Goal: Information Seeking & Learning: Compare options

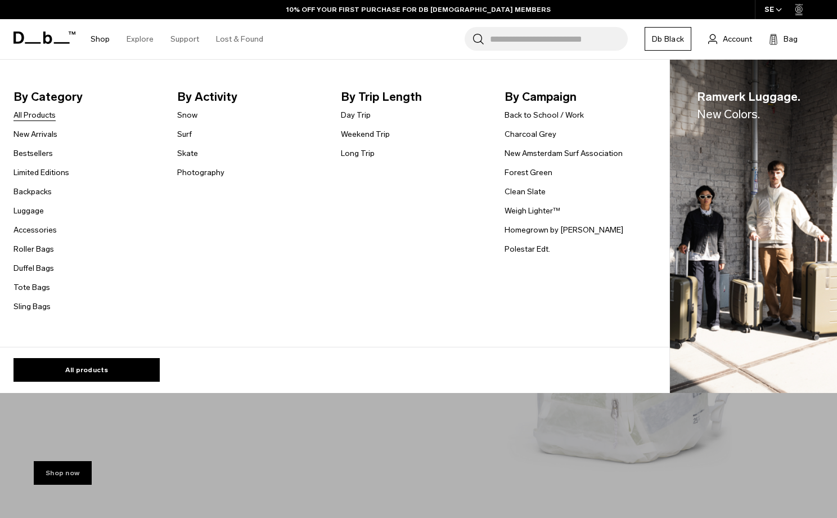
click at [44, 116] on link "All Products" at bounding box center [35, 115] width 42 height 12
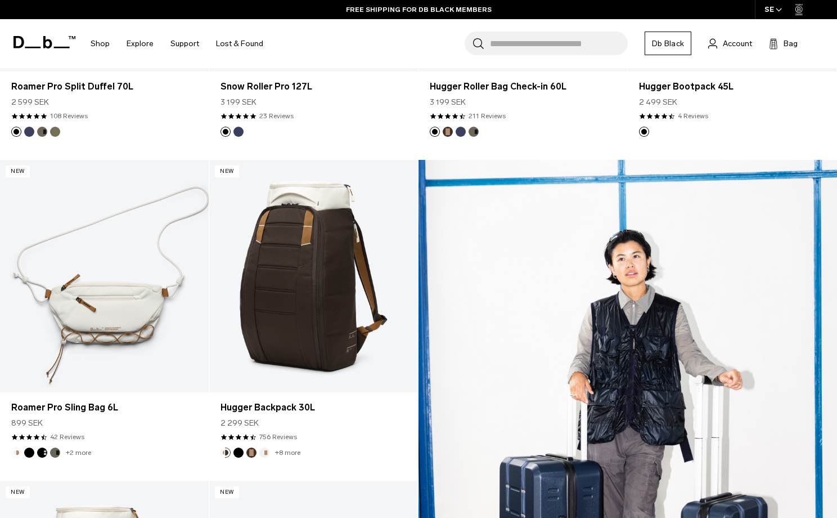
scroll to position [1247, 0]
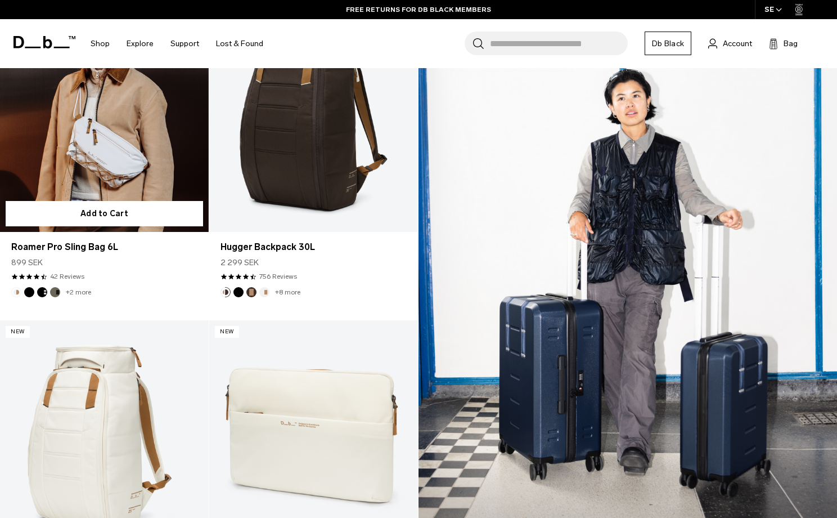
click at [106, 150] on link "Roamer Pro Sling Bag 6L" at bounding box center [104, 115] width 209 height 232
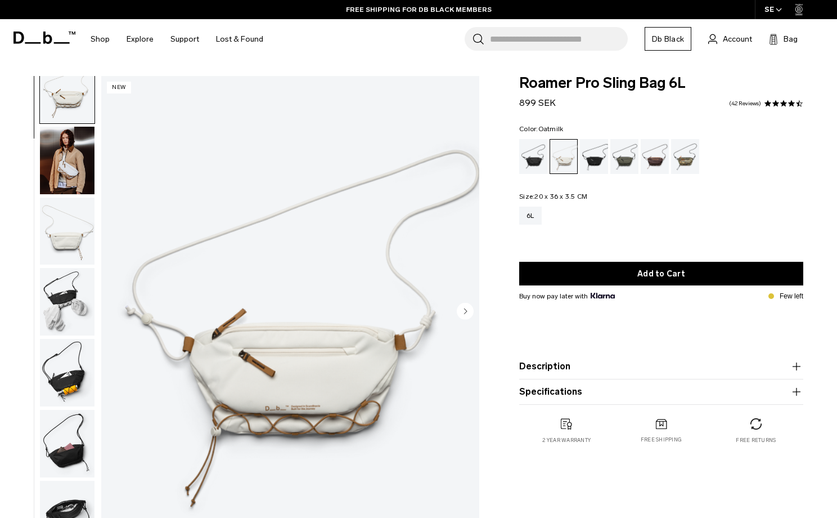
scroll to position [23, 0]
click at [72, 155] on img "button" at bounding box center [67, 161] width 55 height 68
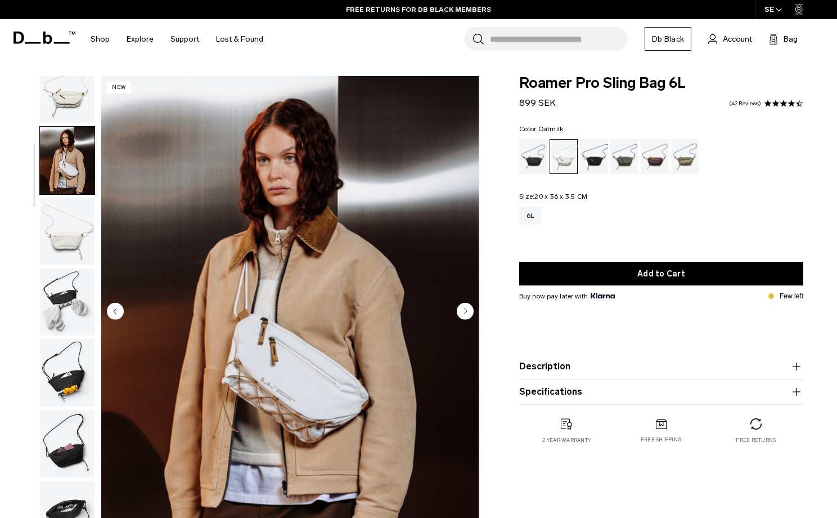
scroll to position [27, 0]
click at [65, 234] on img "button" at bounding box center [67, 232] width 55 height 68
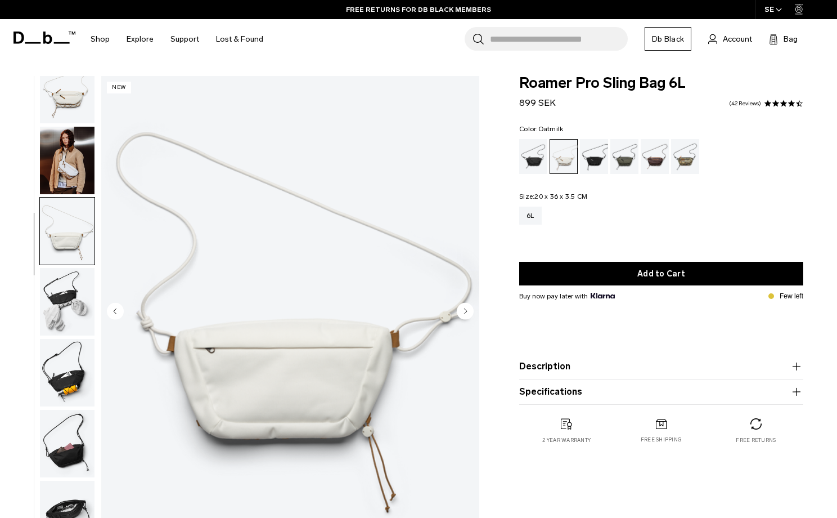
click at [60, 276] on img "button" at bounding box center [67, 302] width 55 height 68
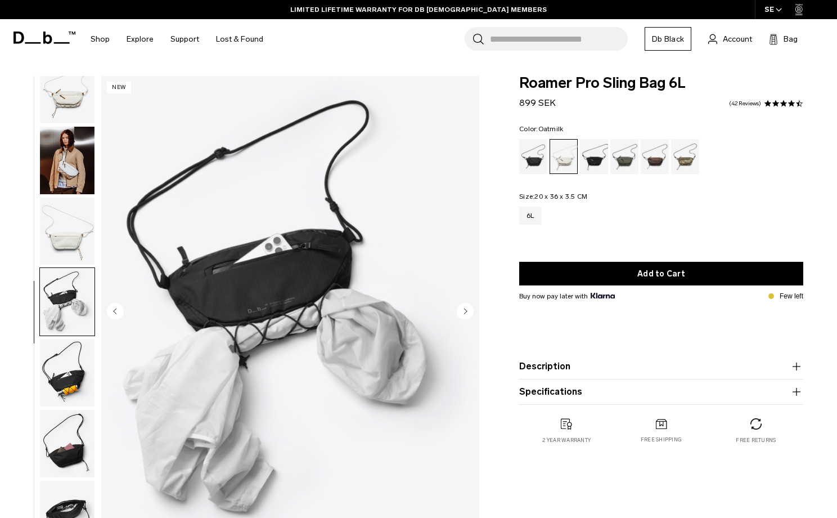
click at [58, 375] on img "button" at bounding box center [67, 373] width 55 height 68
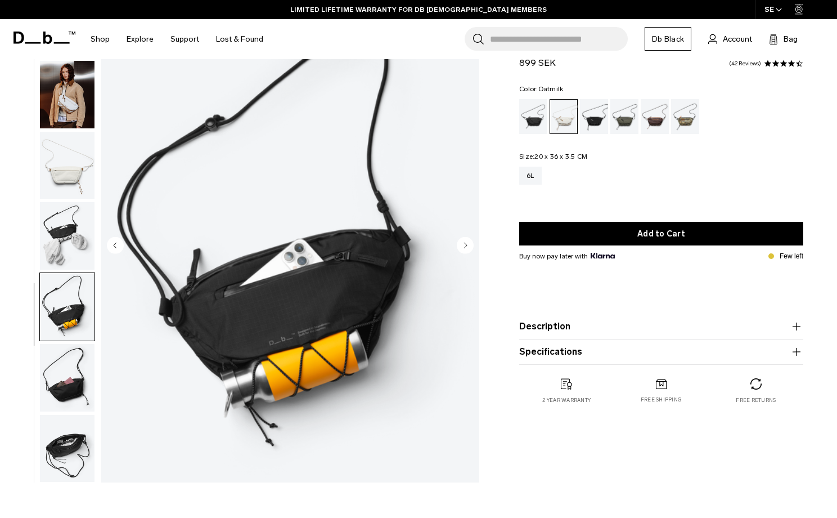
scroll to position [71, 0]
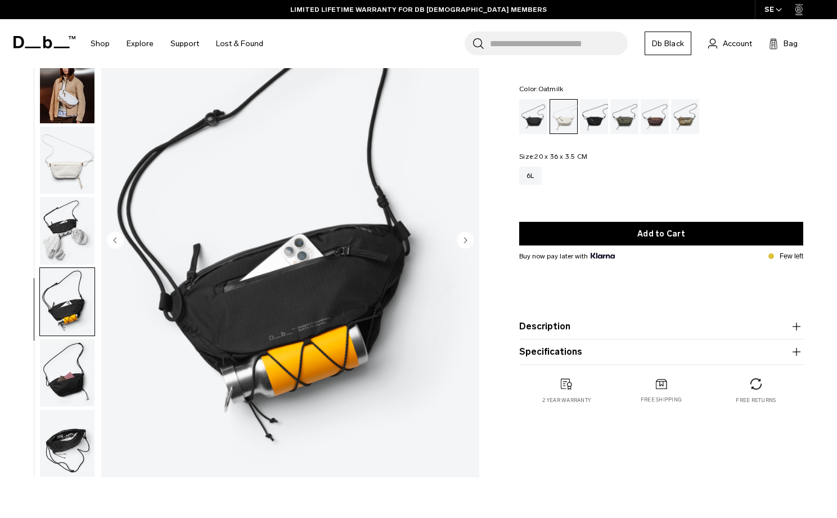
click at [58, 375] on img "button" at bounding box center [67, 373] width 55 height 68
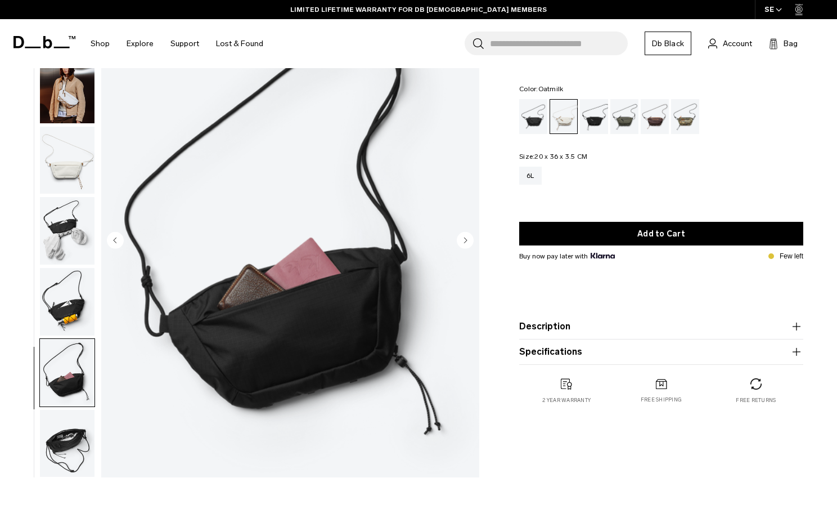
click at [71, 446] on img "button" at bounding box center [67, 444] width 55 height 68
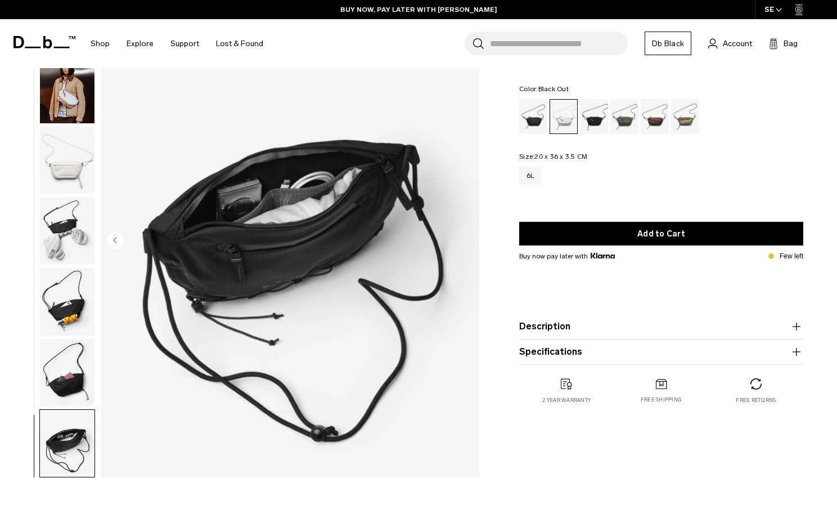
click at [537, 109] on div "Black Out" at bounding box center [533, 116] width 29 height 35
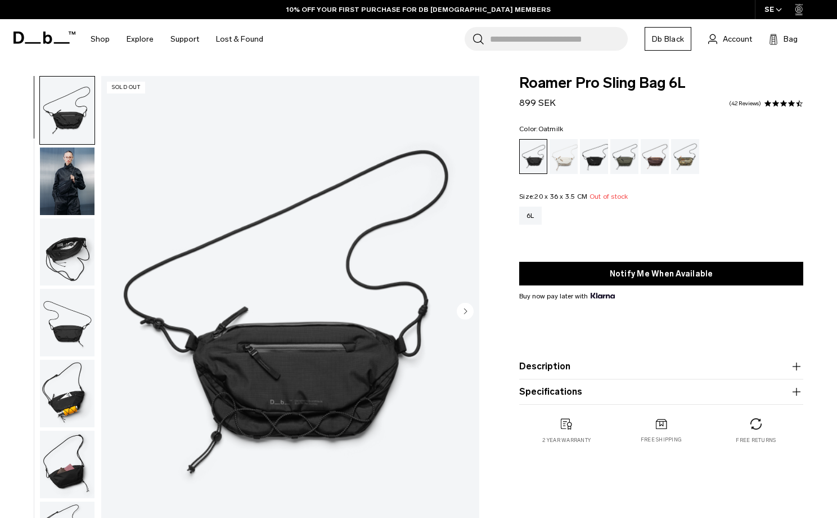
click at [559, 155] on div "Oatmilk" at bounding box center [564, 156] width 29 height 35
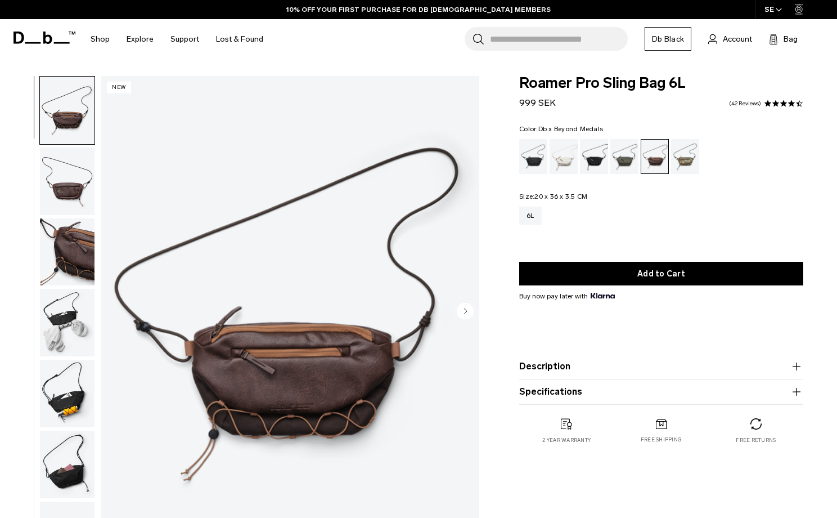
click at [691, 150] on div "Db x Beyond Medals" at bounding box center [685, 156] width 29 height 35
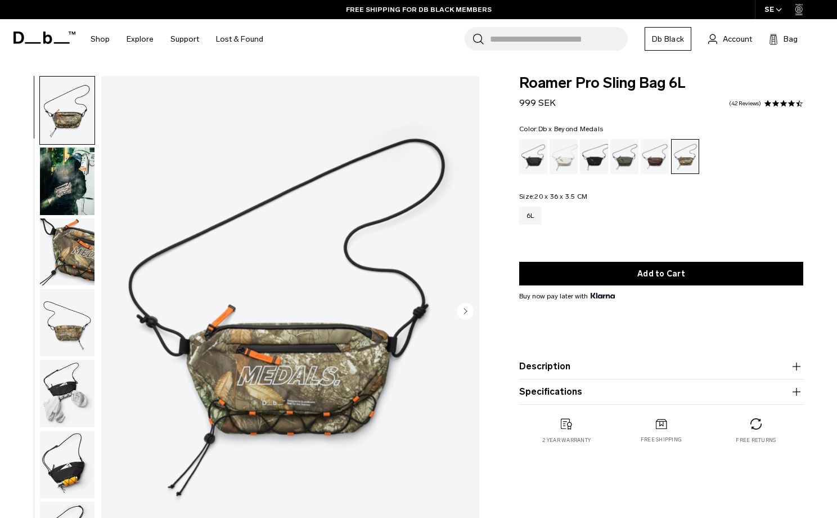
click at [91, 174] on img "button" at bounding box center [67, 181] width 55 height 68
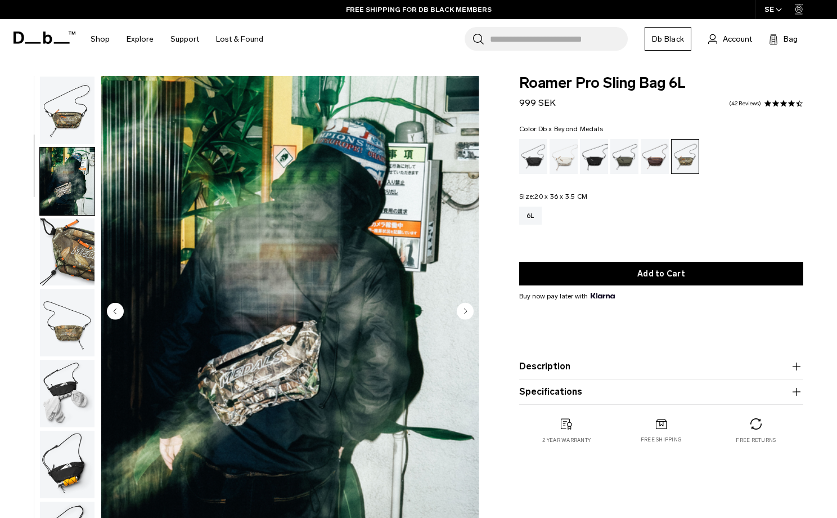
scroll to position [71, 0]
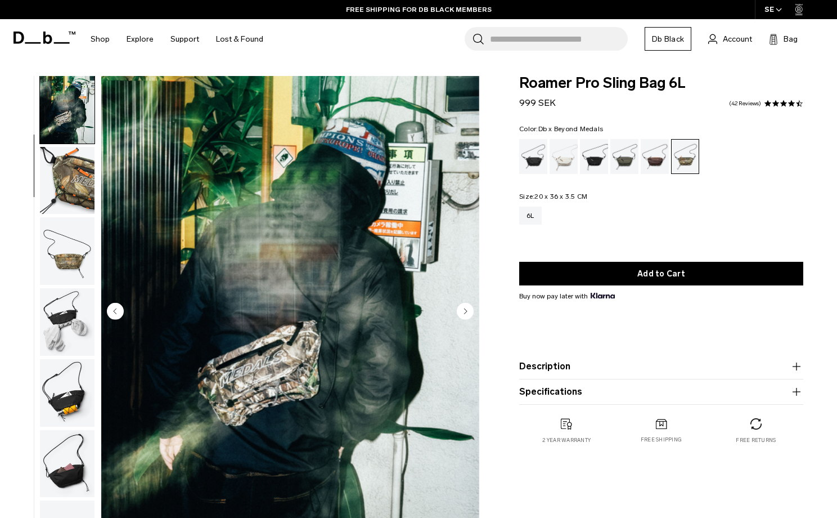
click at [63, 186] on img "button" at bounding box center [67, 181] width 55 height 68
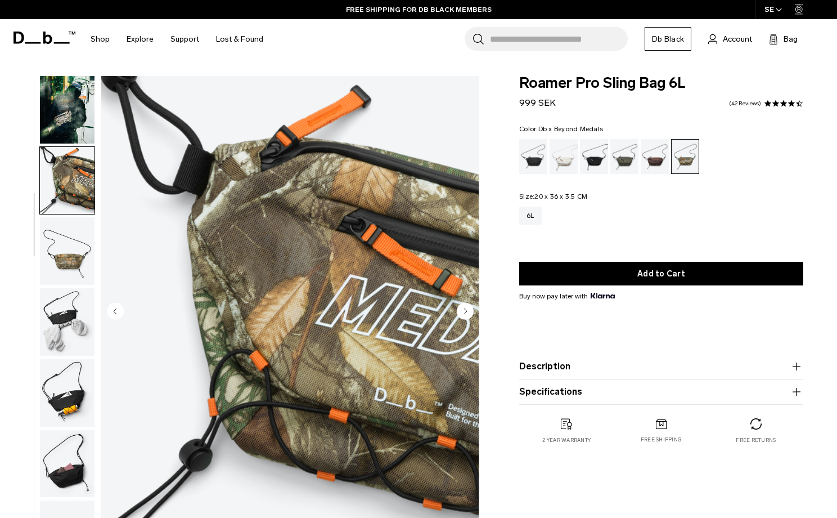
scroll to position [98, 0]
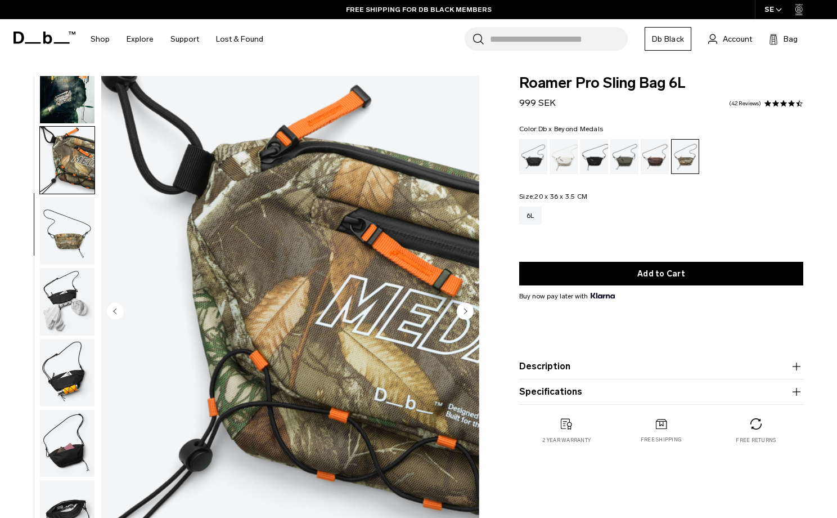
click at [71, 230] on img "button" at bounding box center [67, 231] width 55 height 68
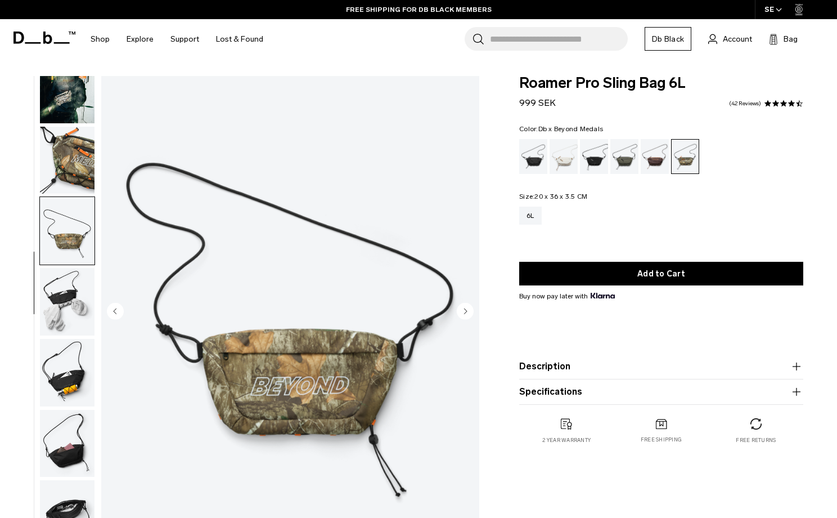
click at [65, 297] on img "button" at bounding box center [67, 302] width 55 height 68
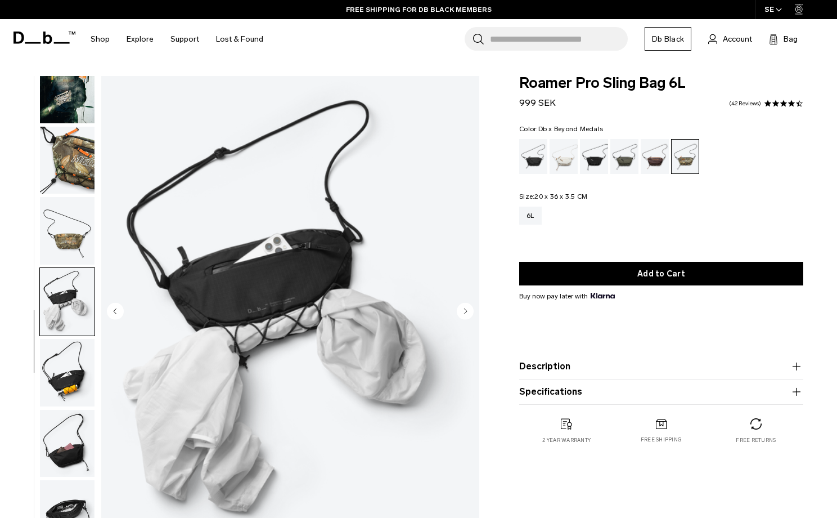
click at [75, 168] on img "button" at bounding box center [67, 161] width 55 height 68
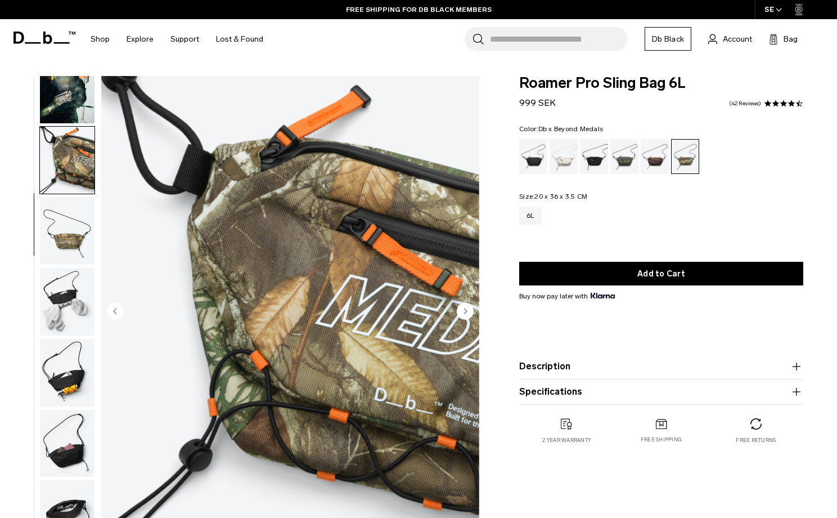
click at [75, 107] on img "button" at bounding box center [67, 90] width 55 height 68
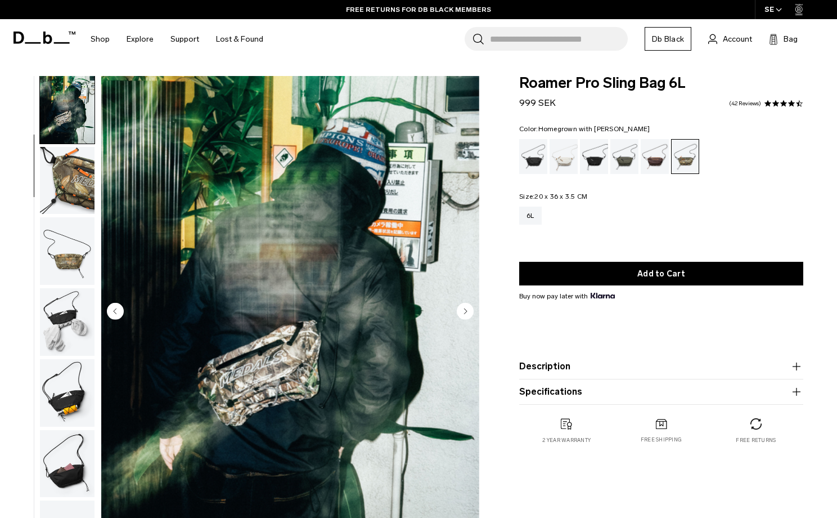
click at [662, 159] on div "Homegrown with Lu" at bounding box center [655, 156] width 29 height 35
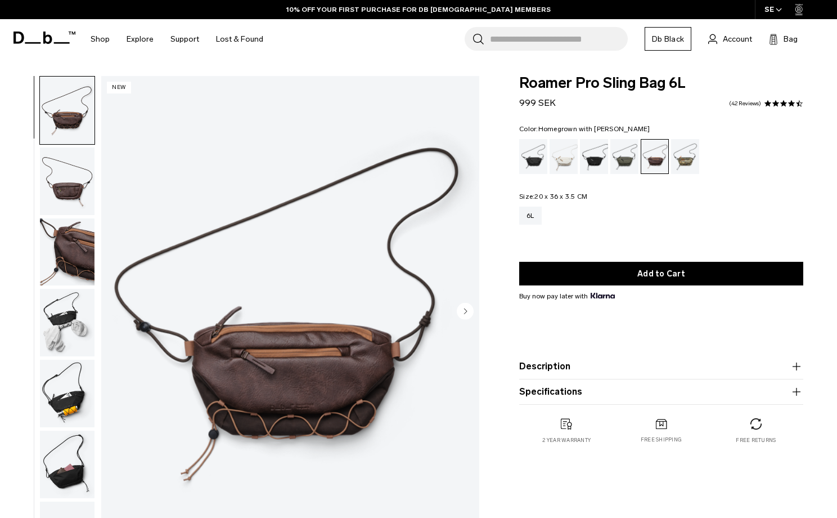
click at [77, 74] on body "Skip to content BUY NOW, PAY LATER WITH [PERSON_NAME] 10% OFF YOUR FIRST PURCHA…" at bounding box center [418, 259] width 837 height 518
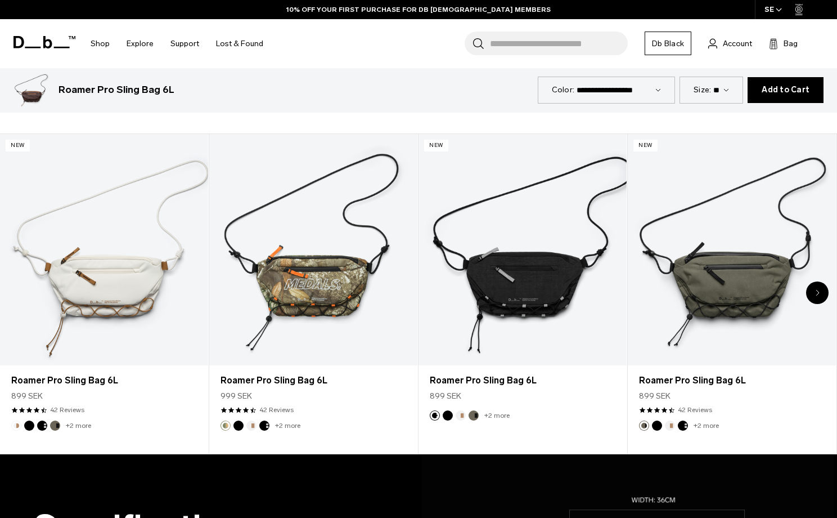
scroll to position [540, 0]
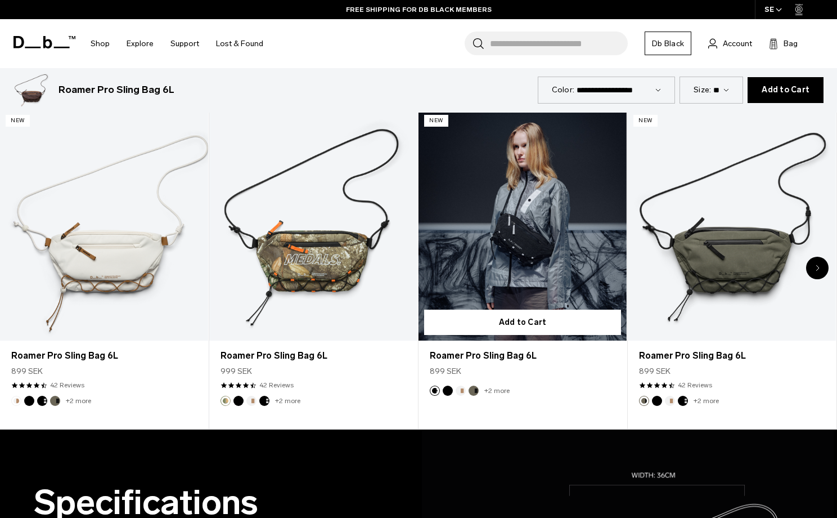
click at [562, 150] on link "Roamer Pro Sling Bag 6L" at bounding box center [523, 224] width 208 height 231
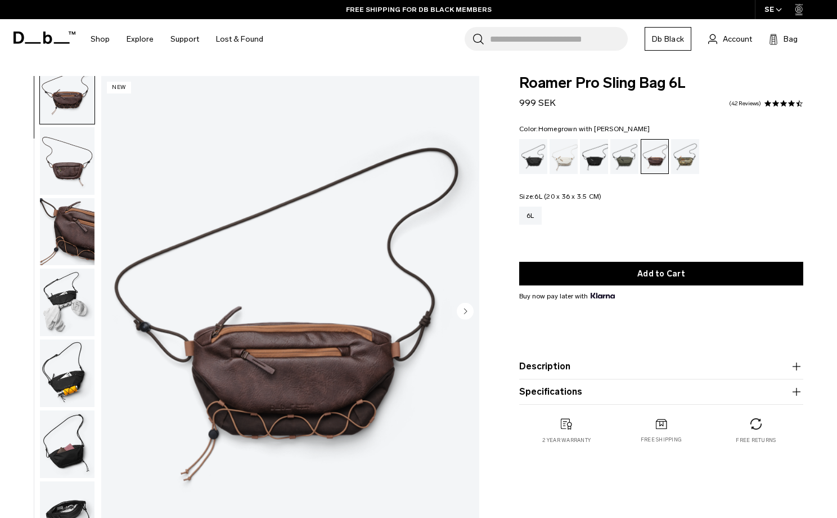
scroll to position [0, 0]
click at [541, 155] on div "Black Out" at bounding box center [533, 156] width 29 height 35
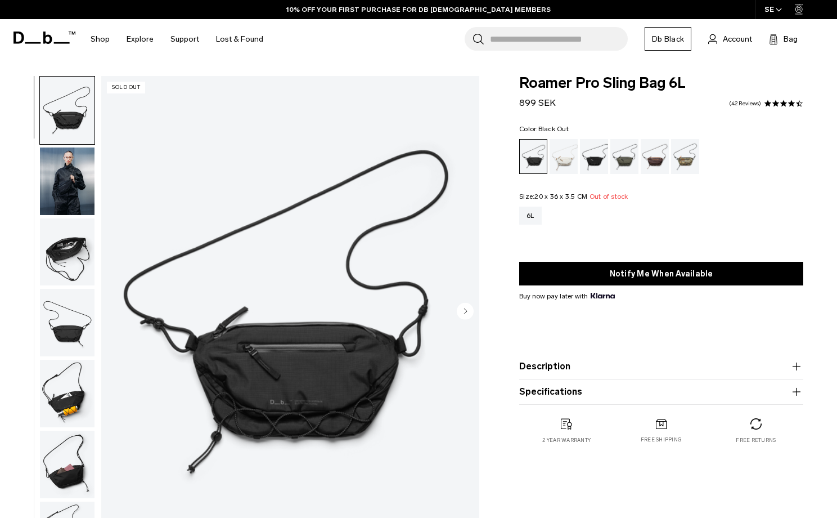
click at [67, 186] on img "button" at bounding box center [67, 181] width 55 height 68
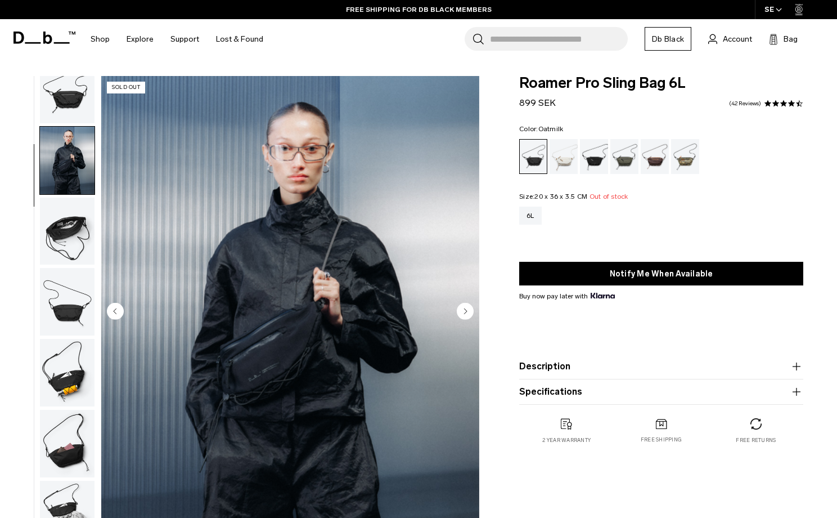
click at [567, 153] on div "Oatmilk" at bounding box center [564, 156] width 29 height 35
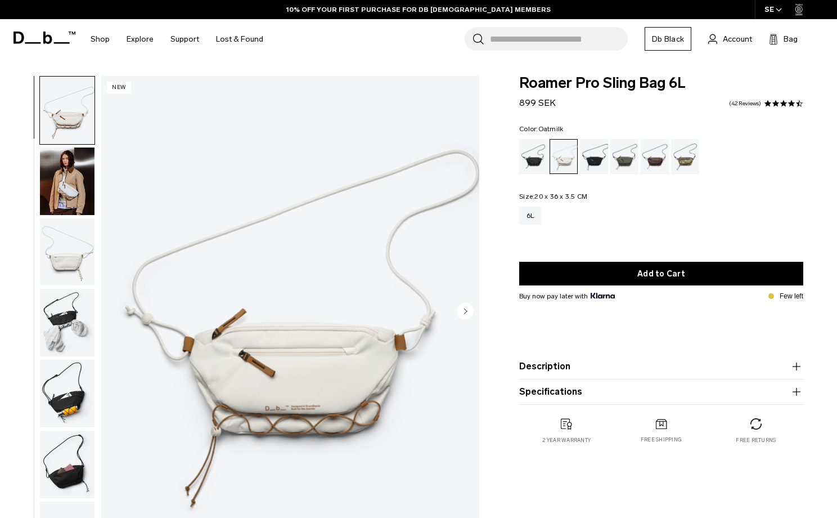
click at [69, 163] on img "button" at bounding box center [67, 181] width 55 height 68
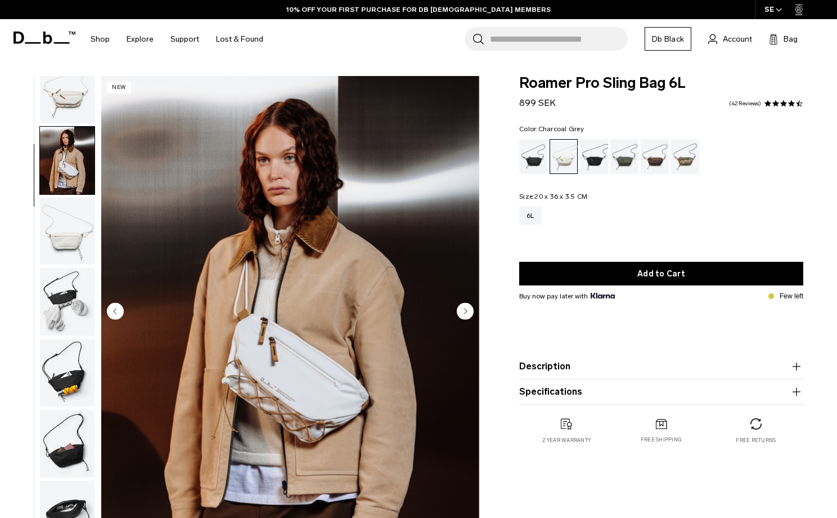
click at [598, 156] on div "Charcoal Grey" at bounding box center [594, 156] width 29 height 35
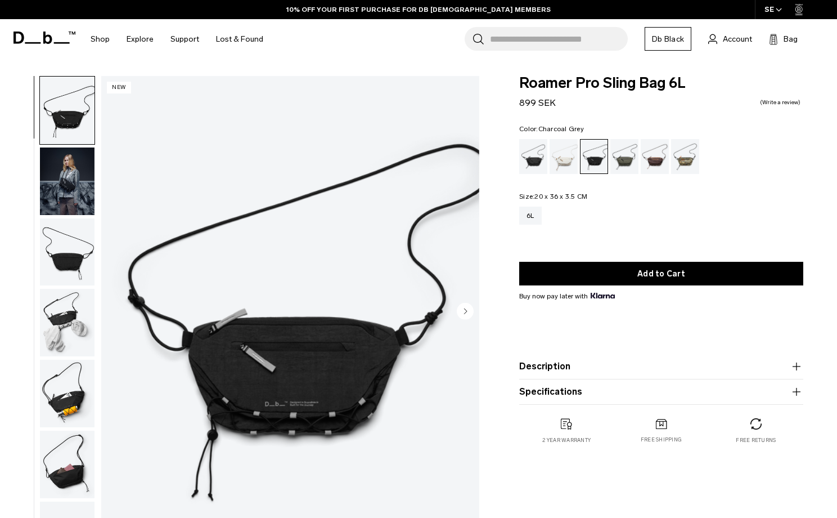
click at [69, 180] on img "button" at bounding box center [67, 181] width 55 height 68
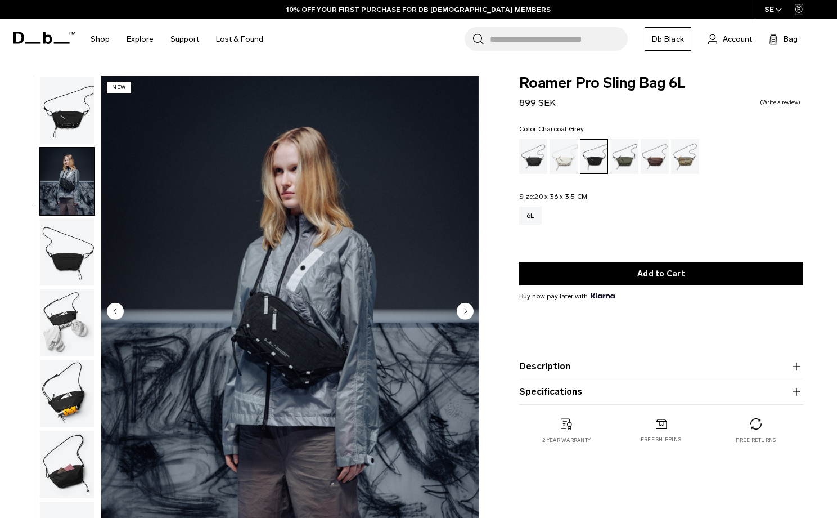
scroll to position [26, 0]
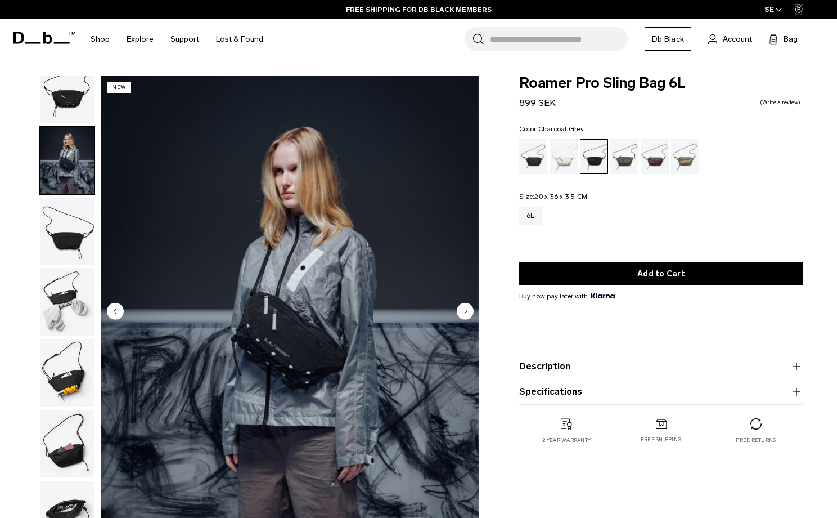
click at [29, 29] on span at bounding box center [45, 37] width 62 height 43
click at [50, 40] on icon at bounding box center [45, 38] width 62 height 12
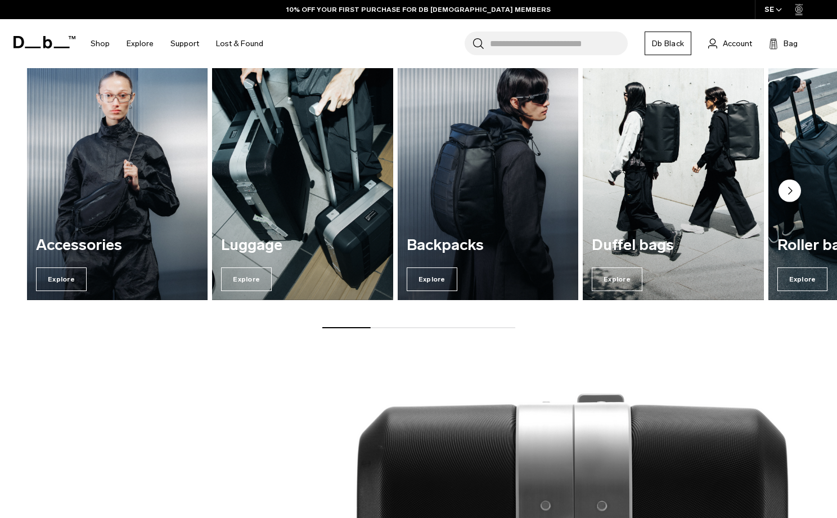
scroll to position [868, 0]
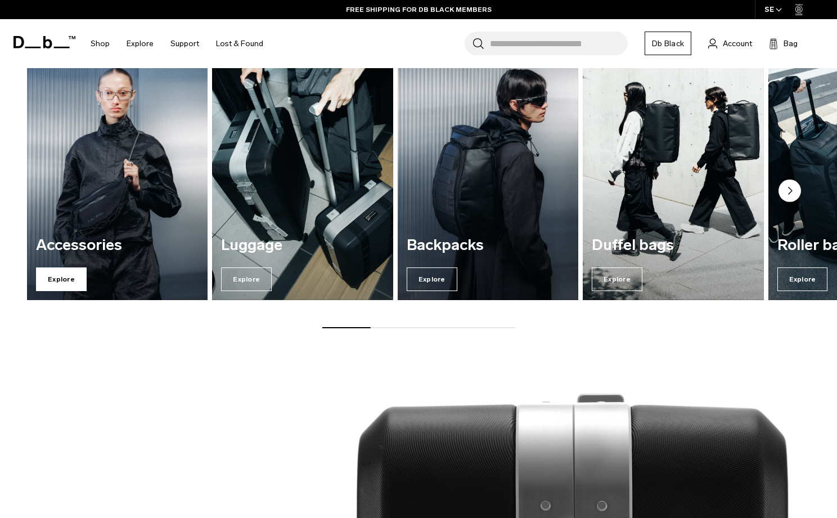
click at [57, 283] on span "Explore" at bounding box center [61, 279] width 51 height 24
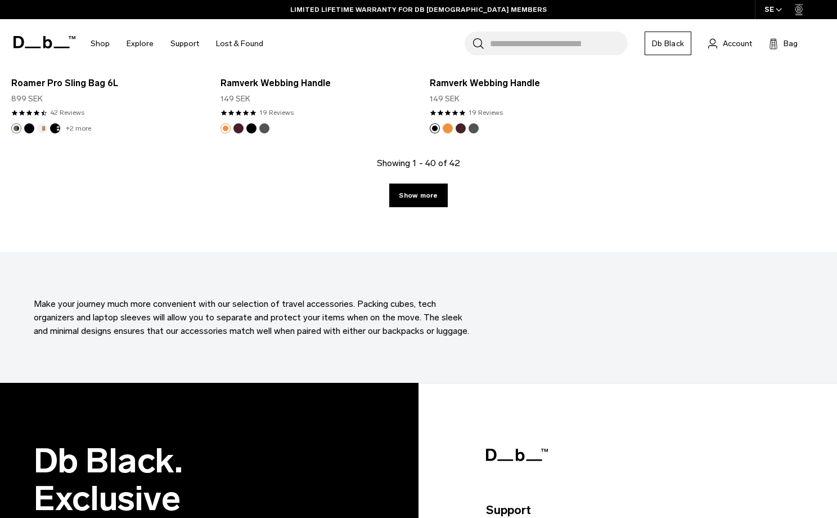
scroll to position [3702, 0]
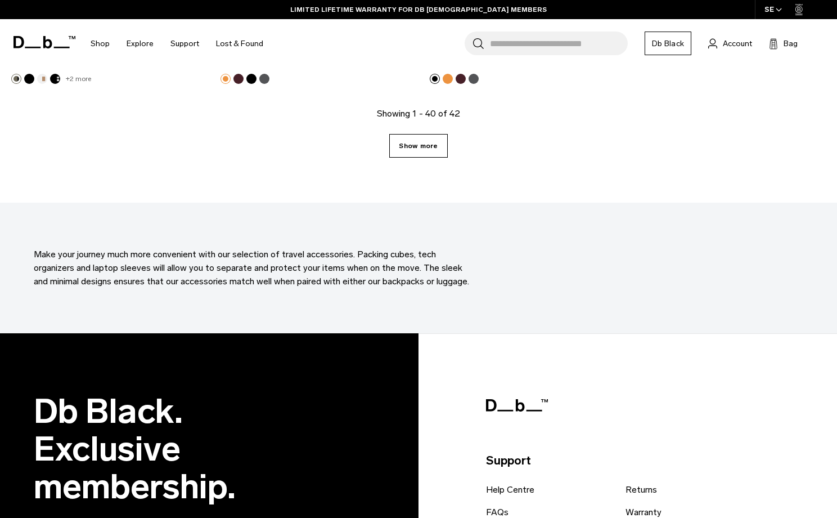
click at [397, 139] on link "Show more" at bounding box center [418, 146] width 58 height 24
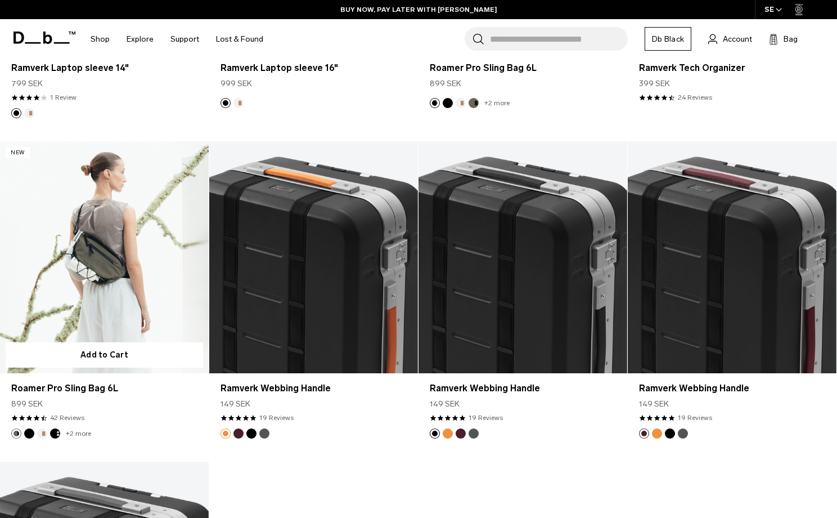
scroll to position [3347, 0]
click at [94, 240] on link "Roamer Pro Sling Bag 6L" at bounding box center [104, 257] width 209 height 232
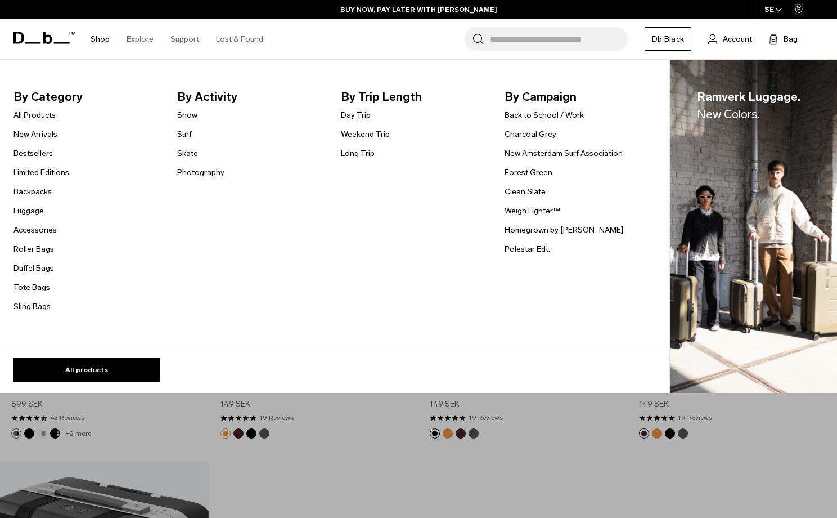
click at [109, 39] on li "Shop By Category All Products New Arrivals Bestsellers Limited Editions Backpac…" at bounding box center [100, 39] width 36 height 40
click at [30, 118] on link "All Products" at bounding box center [35, 115] width 42 height 12
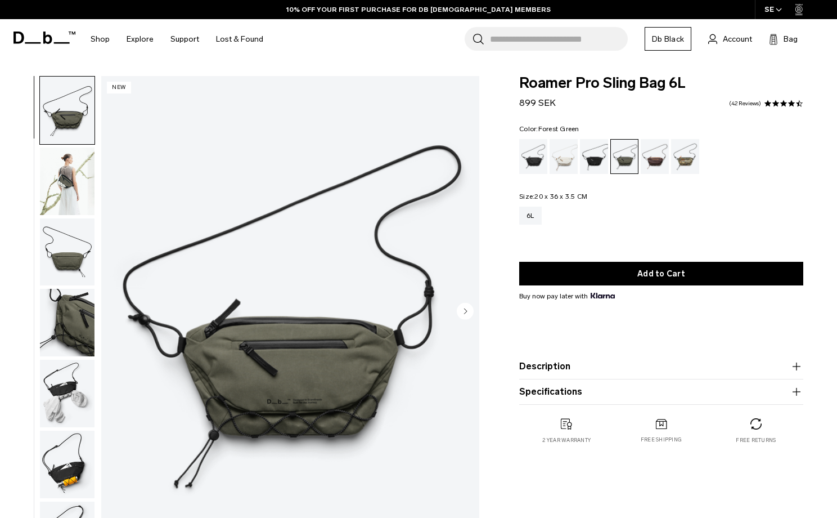
click at [65, 185] on img "button" at bounding box center [67, 181] width 55 height 68
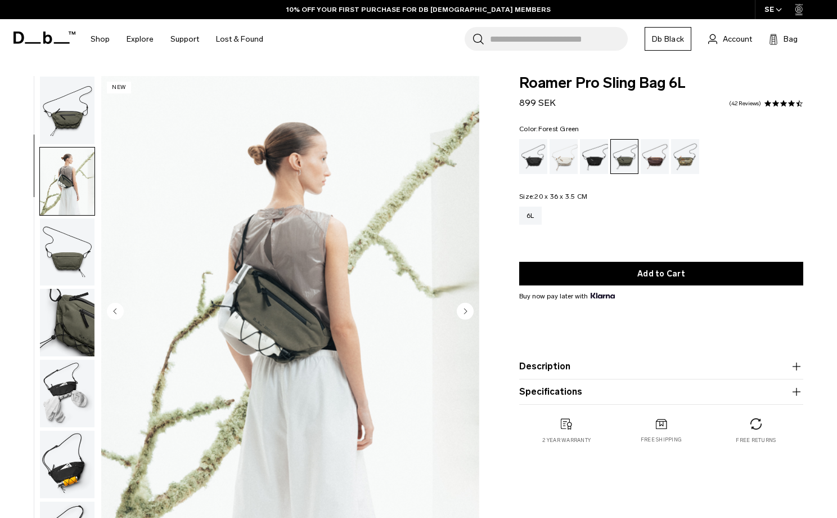
scroll to position [71, 0]
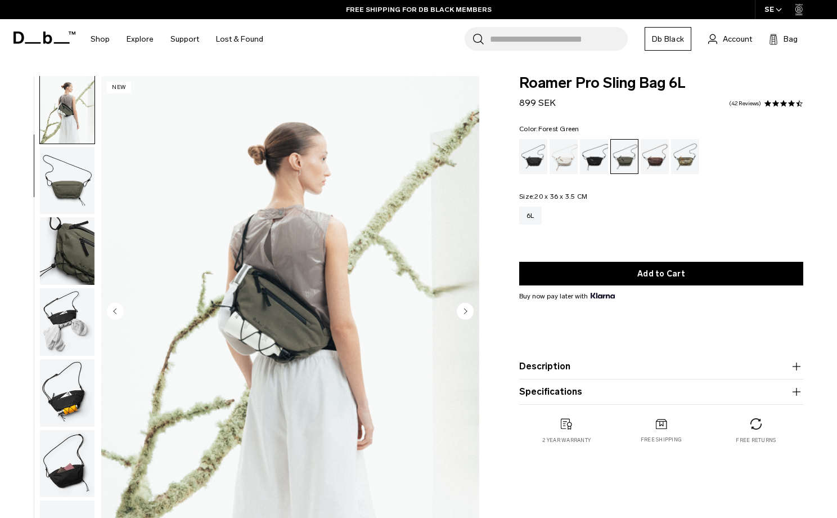
click at [60, 258] on img "button" at bounding box center [67, 251] width 55 height 68
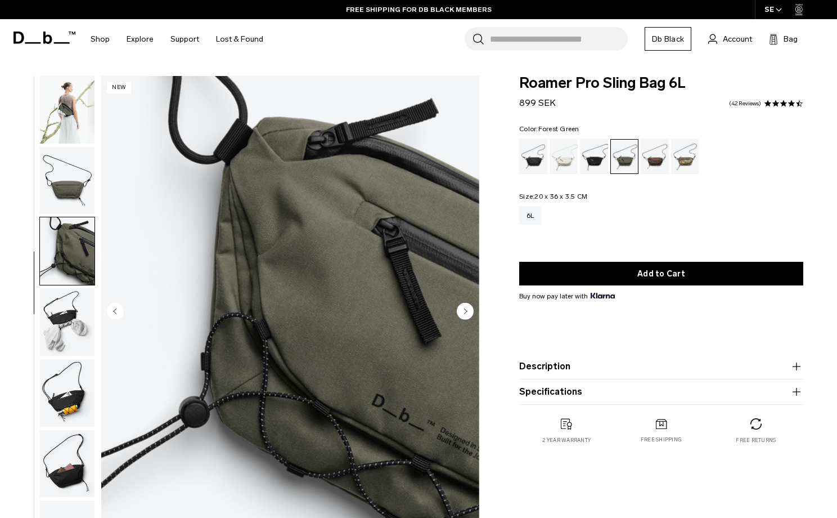
scroll to position [98, 0]
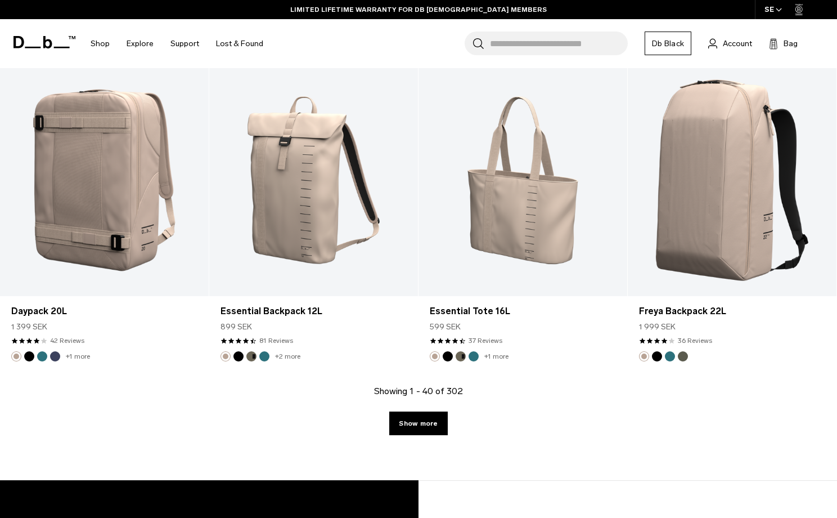
scroll to position [3535, 0]
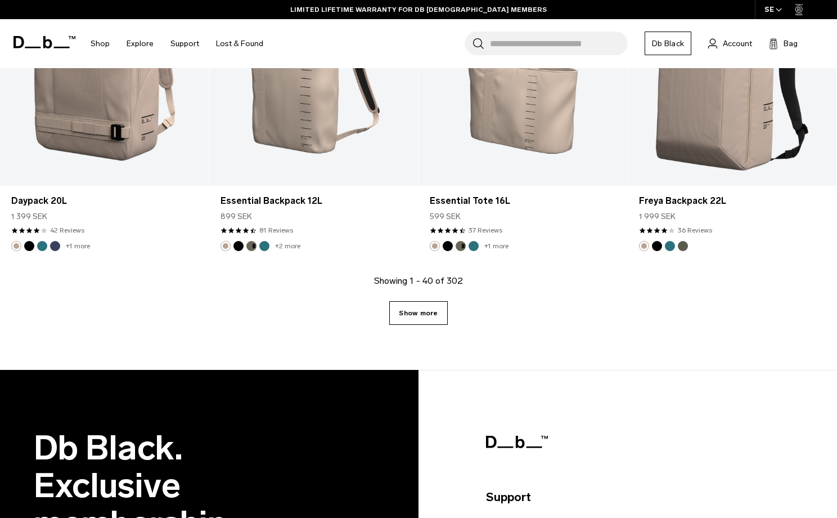
click at [428, 315] on link "Show more" at bounding box center [418, 313] width 58 height 24
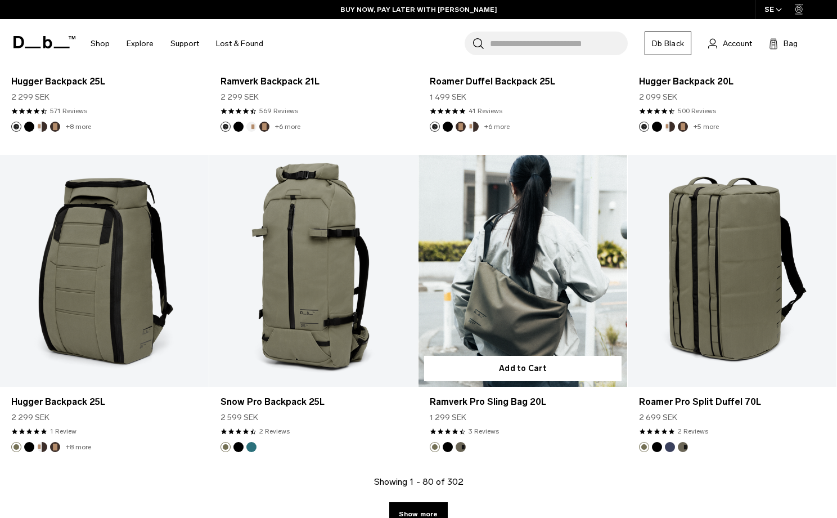
scroll to position [6536, 0]
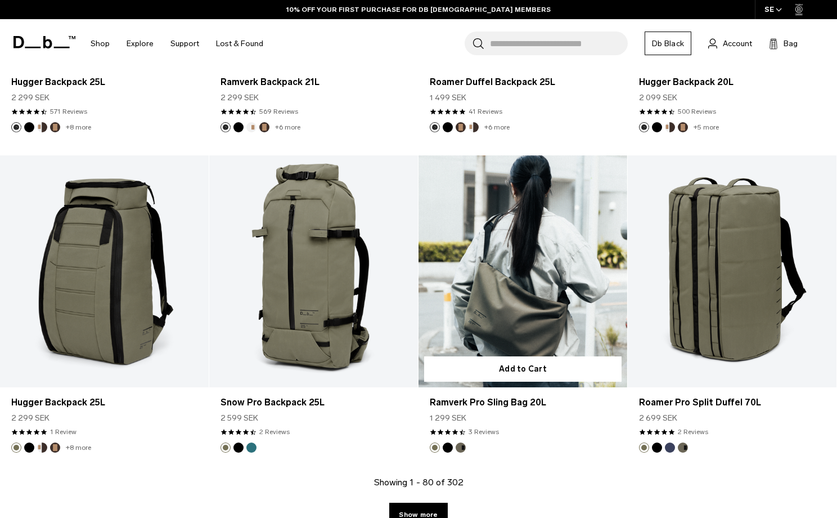
click at [450, 447] on button "Black Out" at bounding box center [448, 447] width 10 height 10
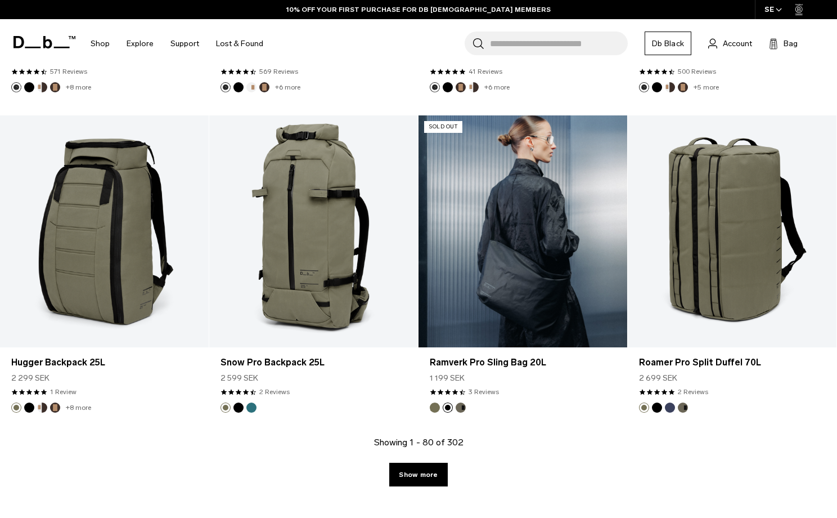
scroll to position [6593, 0]
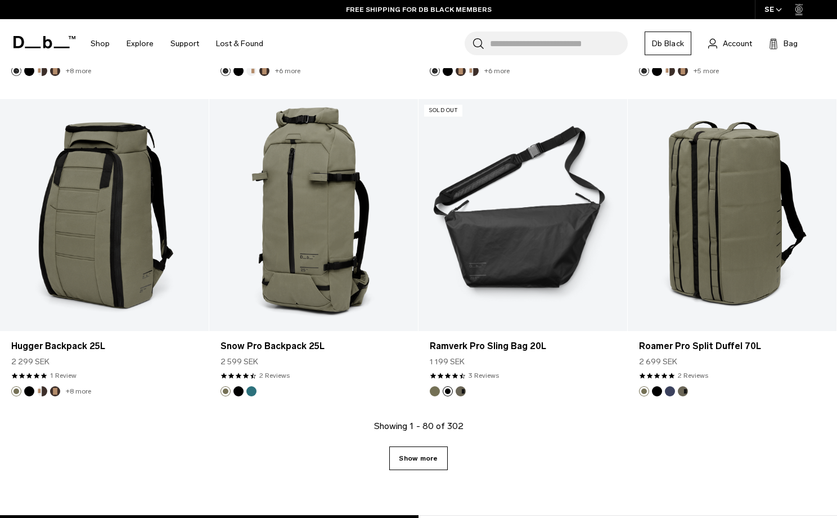
click at [428, 463] on link "Show more" at bounding box center [418, 458] width 58 height 24
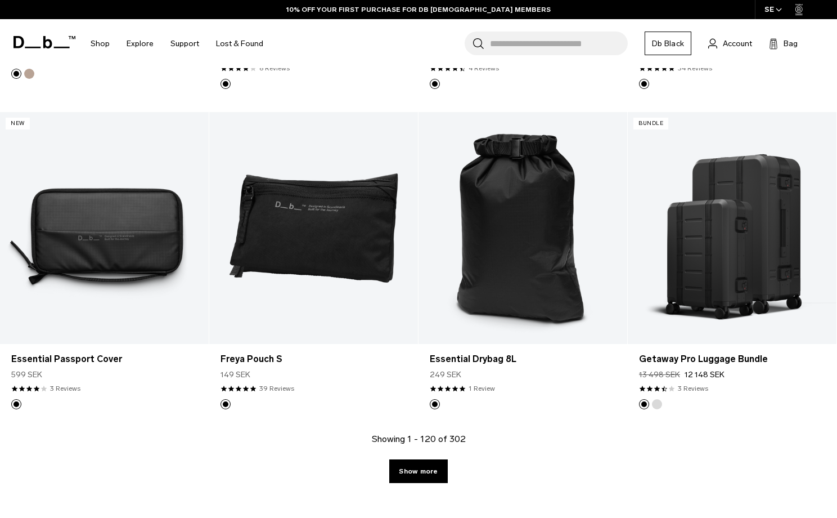
scroll to position [9830, 0]
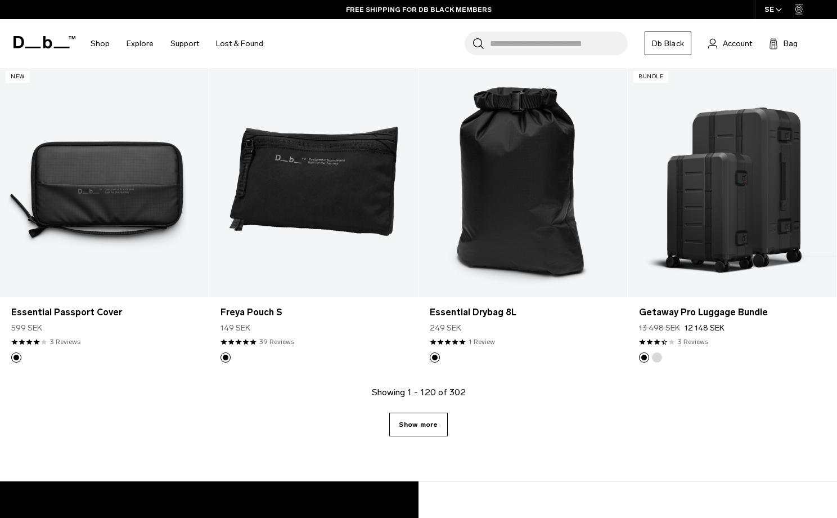
click at [419, 419] on link "Show more" at bounding box center [418, 425] width 58 height 24
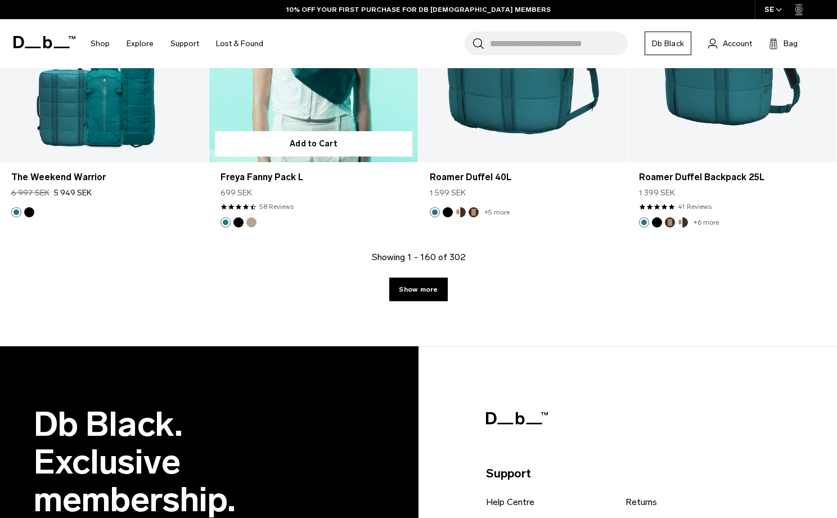
scroll to position [13202, 0]
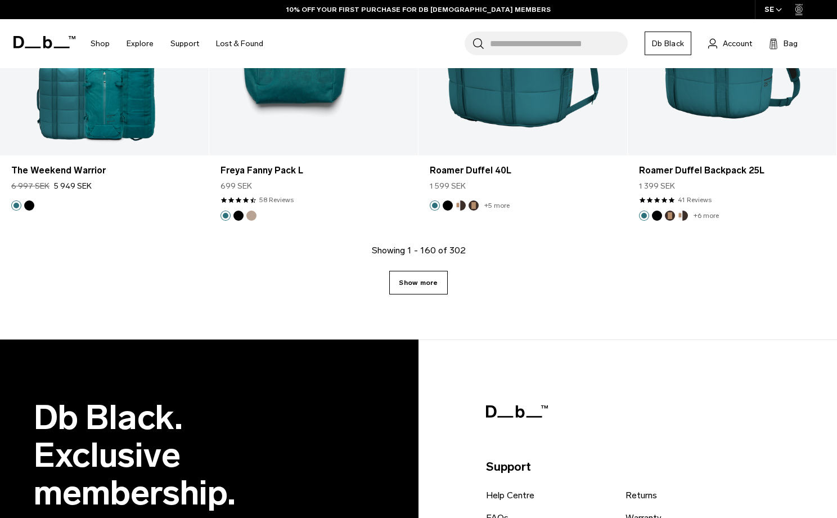
click at [436, 271] on link "Show more" at bounding box center [418, 283] width 58 height 24
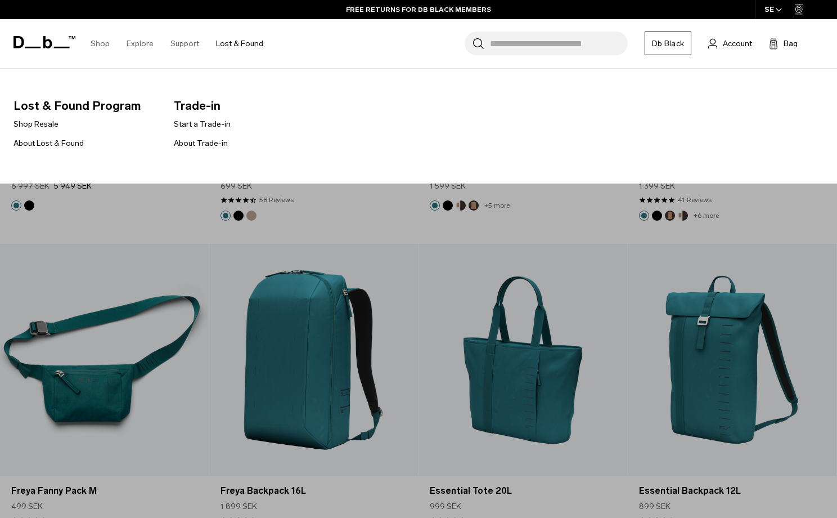
click at [249, 40] on link "Lost & Found" at bounding box center [239, 44] width 47 height 40
